Goal: Task Accomplishment & Management: Use online tool/utility

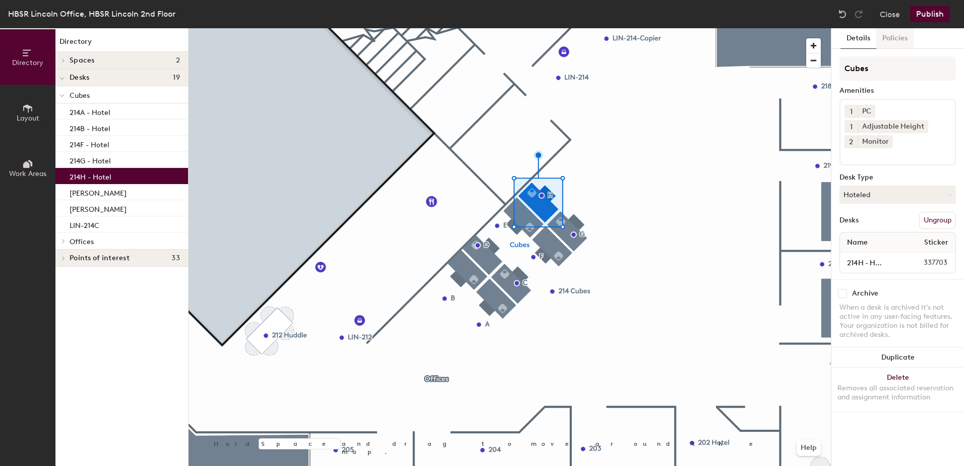
click at [894, 36] on button "Policies" at bounding box center [894, 38] width 37 height 21
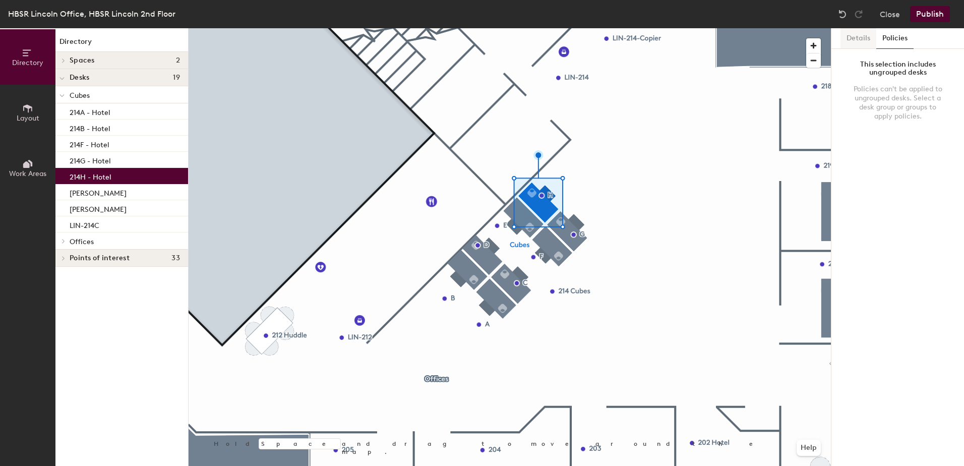
click at [872, 33] on button "Details" at bounding box center [858, 38] width 36 height 21
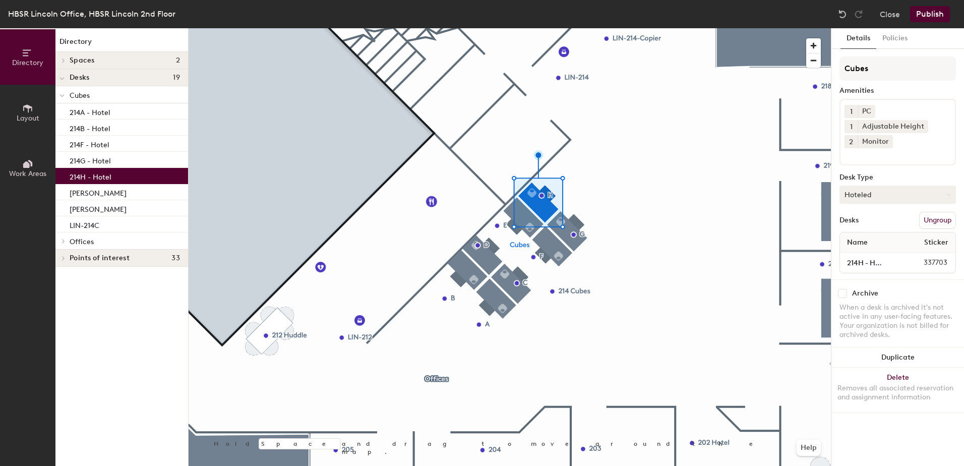
click at [870, 196] on button "Hoteled" at bounding box center [897, 195] width 116 height 18
click at [873, 224] on div "Assigned" at bounding box center [890, 225] width 101 height 15
click at [877, 214] on div "Desks Ungroup" at bounding box center [897, 220] width 116 height 17
click at [932, 14] on button "Publish" at bounding box center [930, 14] width 40 height 16
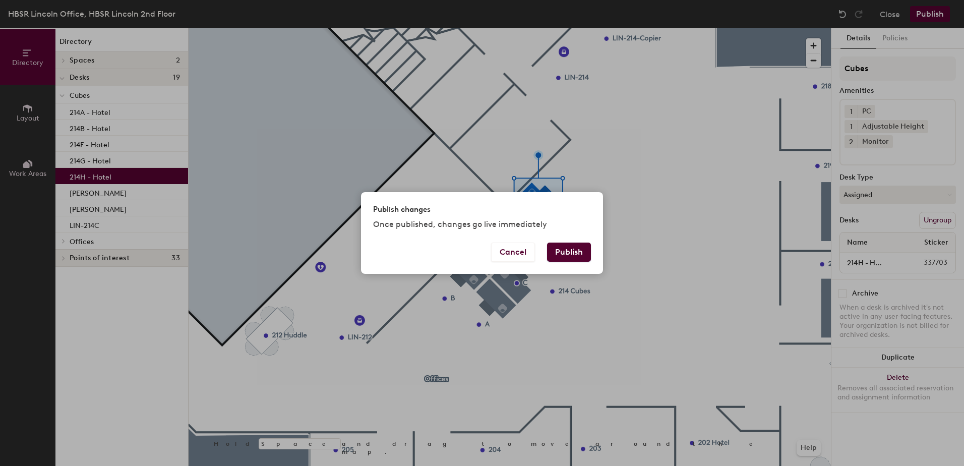
click at [581, 248] on button "Publish" at bounding box center [569, 251] width 44 height 19
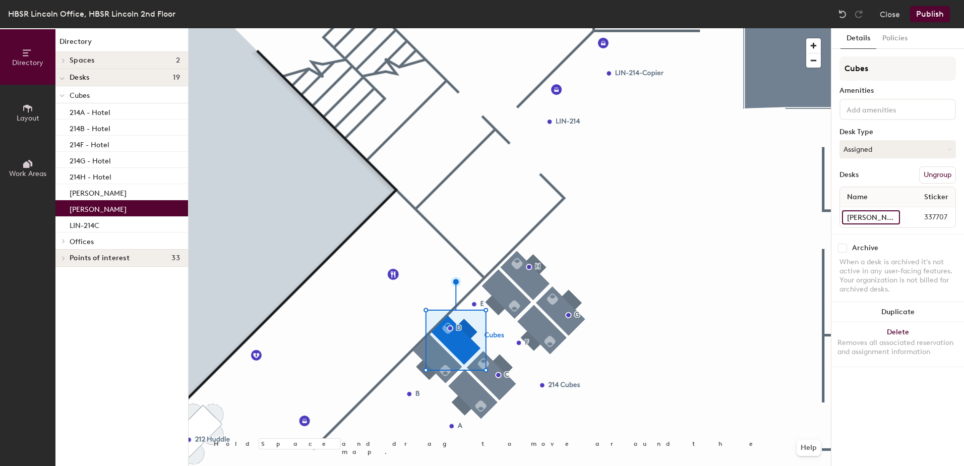
click at [894, 217] on input "[PERSON_NAME]" at bounding box center [871, 217] width 58 height 14
click at [856, 218] on input "[PERSON_NAME]" at bounding box center [871, 217] width 58 height 14
drag, startPoint x: 860, startPoint y: 217, endPoint x: 913, endPoint y: 219, distance: 53.0
click at [928, 218] on div "[PERSON_NAME] 337707" at bounding box center [897, 217] width 115 height 20
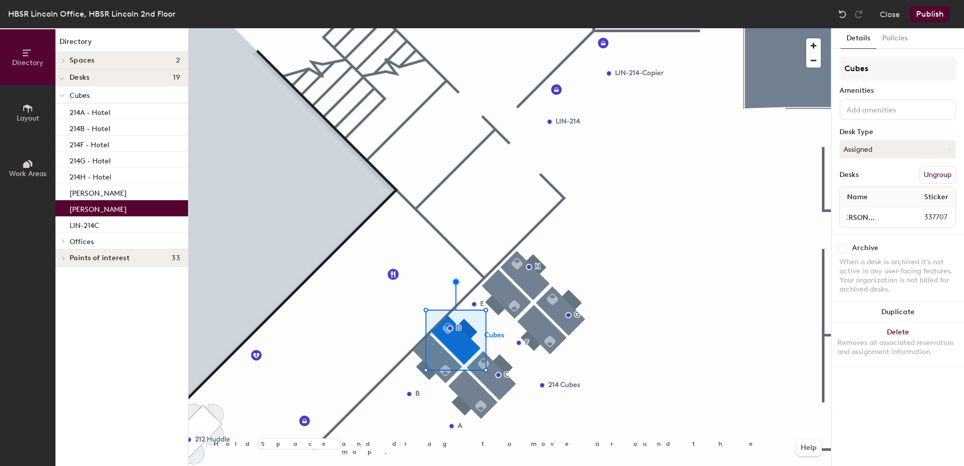
scroll to position [0, 0]
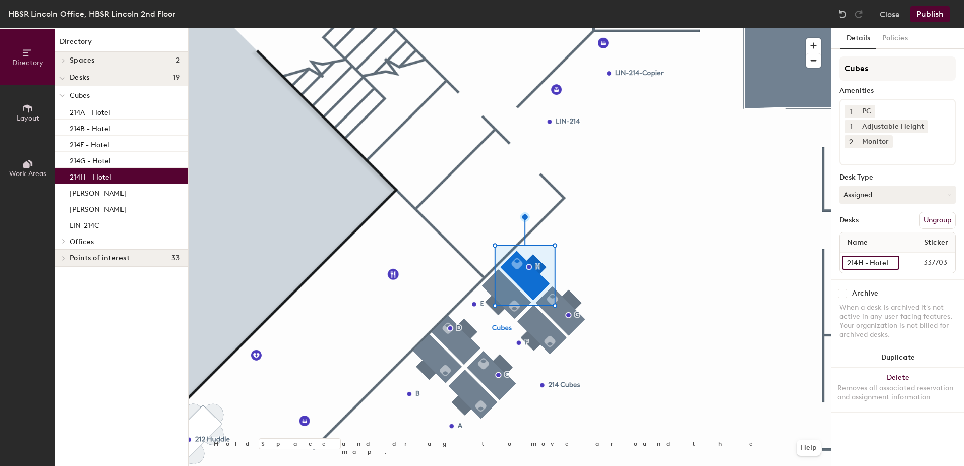
click at [892, 261] on input "214H - Hotel" at bounding box center [870, 263] width 57 height 14
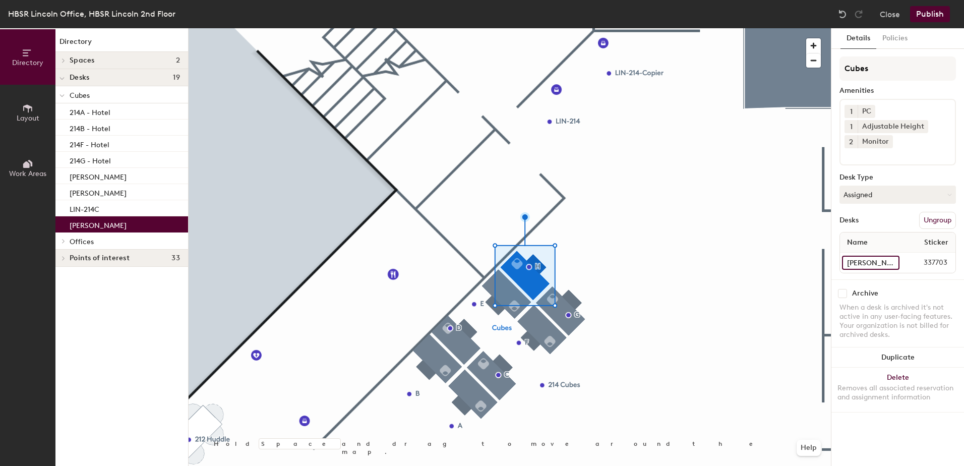
scroll to position [0, 1]
type input "[PERSON_NAME]"
click at [929, 8] on button "Publish" at bounding box center [930, 14] width 40 height 16
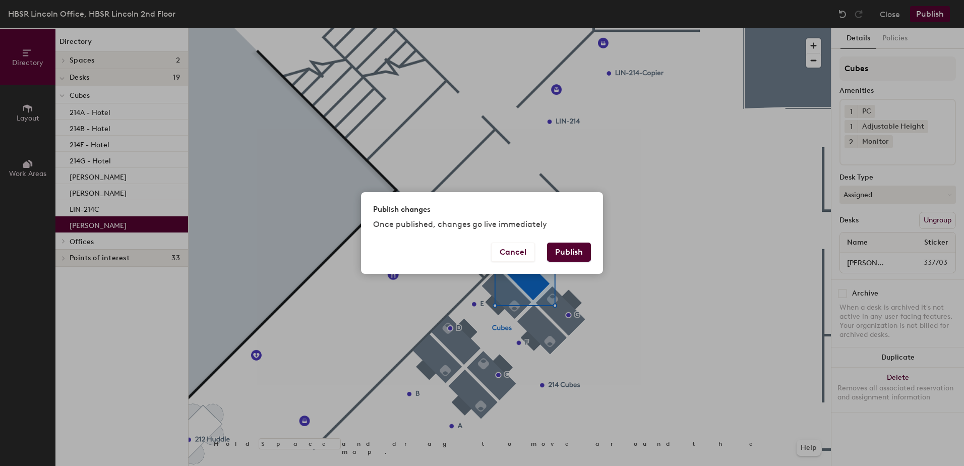
click at [567, 248] on button "Publish" at bounding box center [569, 251] width 44 height 19
